Goal: Navigation & Orientation: Understand site structure

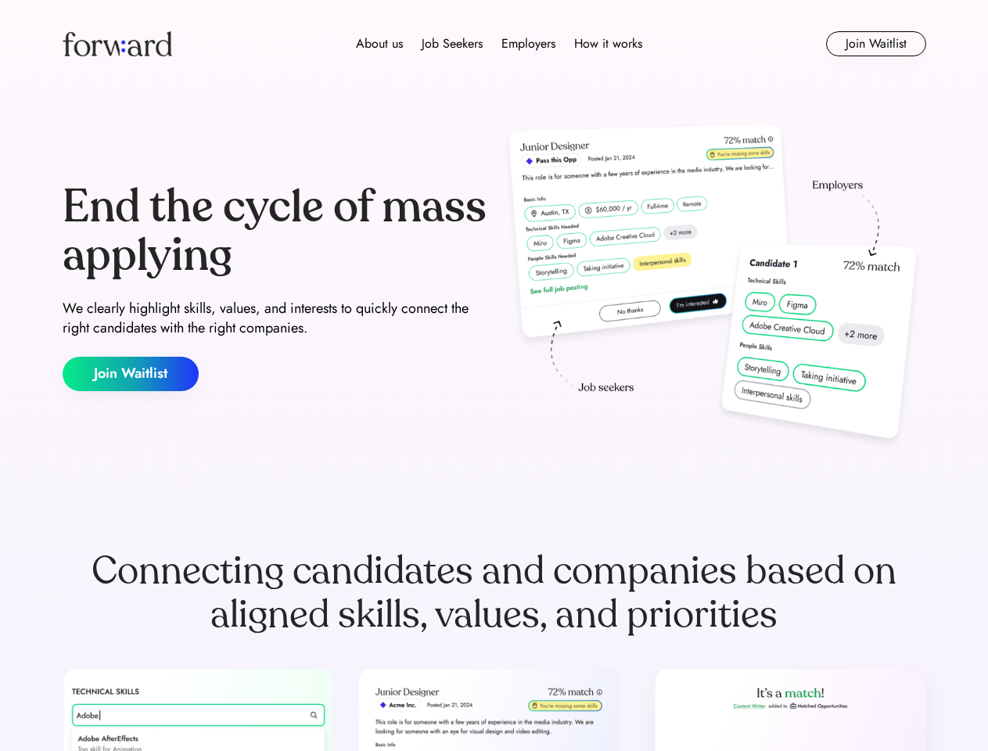
click at [494, 376] on div "End the cycle of mass applying We clearly highlight skills, values, and interes…" at bounding box center [495, 287] width 864 height 336
click at [494, 44] on div "About us Job Seekers Employers How it works" at bounding box center [499, 43] width 616 height 19
click at [117, 44] on img at bounding box center [118, 43] width 110 height 25
click at [499, 44] on div "About us Job Seekers Employers How it works" at bounding box center [499, 43] width 616 height 19
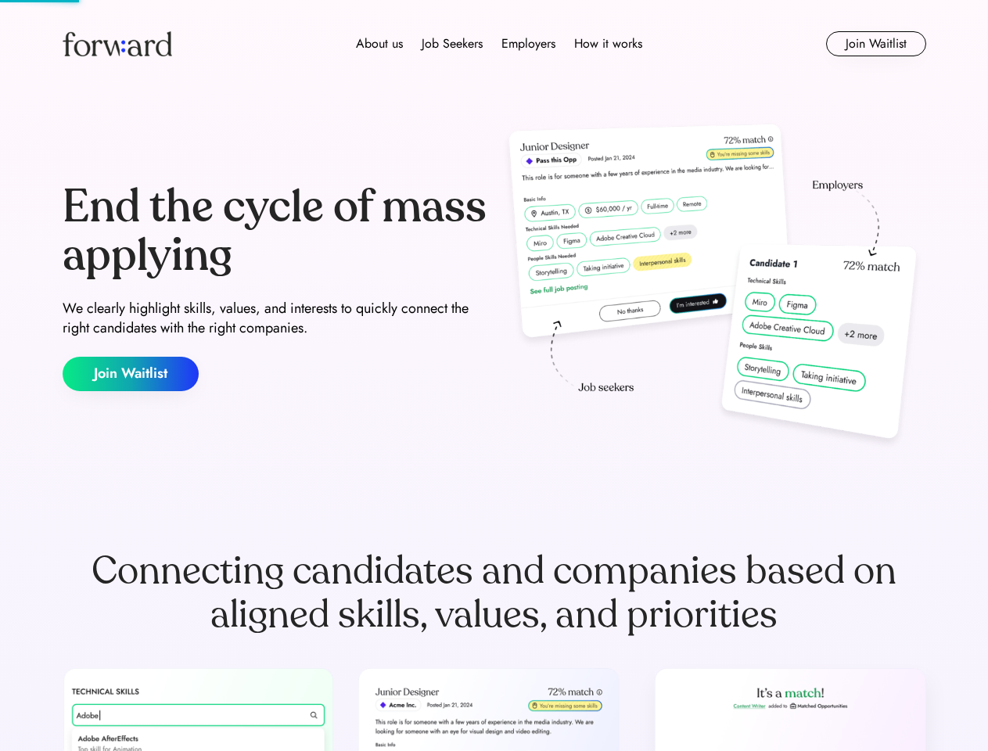
click at [379, 44] on div "About us" at bounding box center [379, 43] width 47 height 19
click at [452, 44] on div "Job Seekers" at bounding box center [452, 43] width 61 height 19
click at [528, 44] on div "Employers" at bounding box center [528, 43] width 54 height 19
